Goal: Obtain resource: Obtain resource

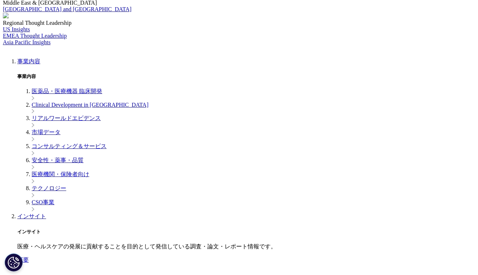
scroll to position [130, 0]
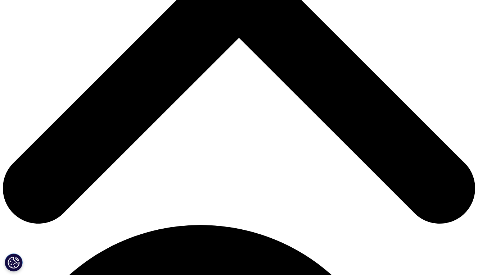
scroll to position [259, 0]
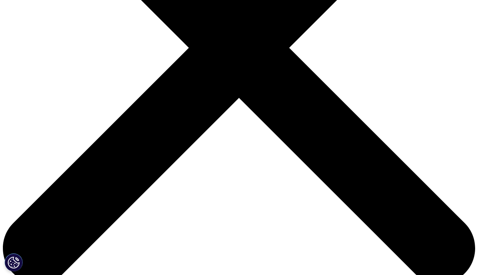
scroll to position [210, 0]
